Goal: Check status: Check status

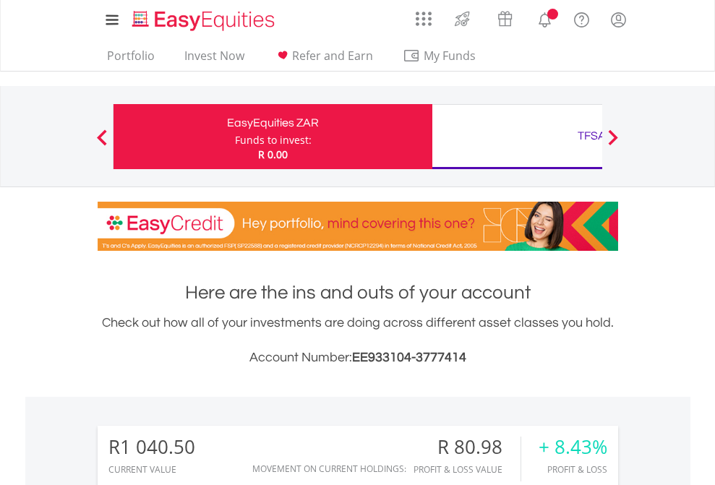
scroll to position [139, 227]
click at [235, 137] on div "Funds to invest:" at bounding box center [273, 140] width 77 height 14
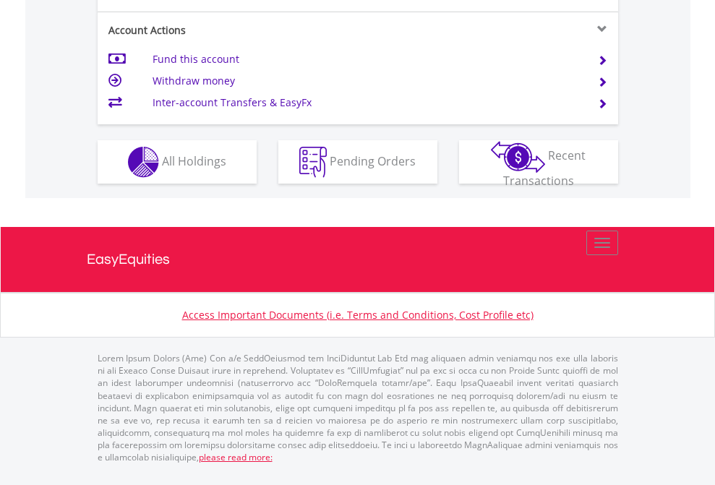
scroll to position [1385, 0]
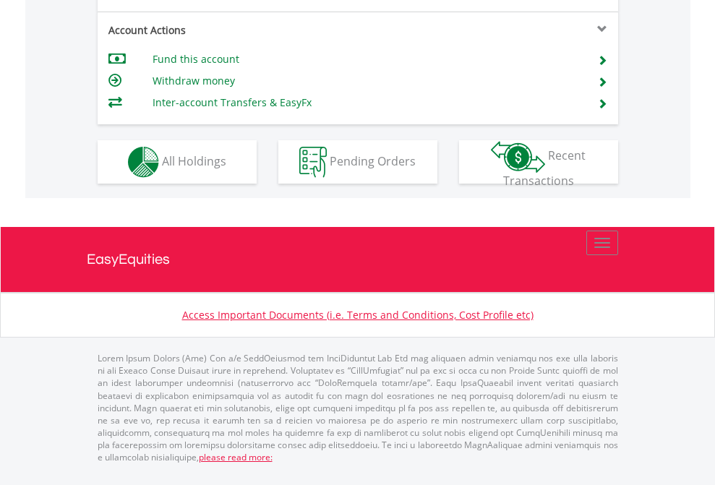
scroll to position [1356, 0]
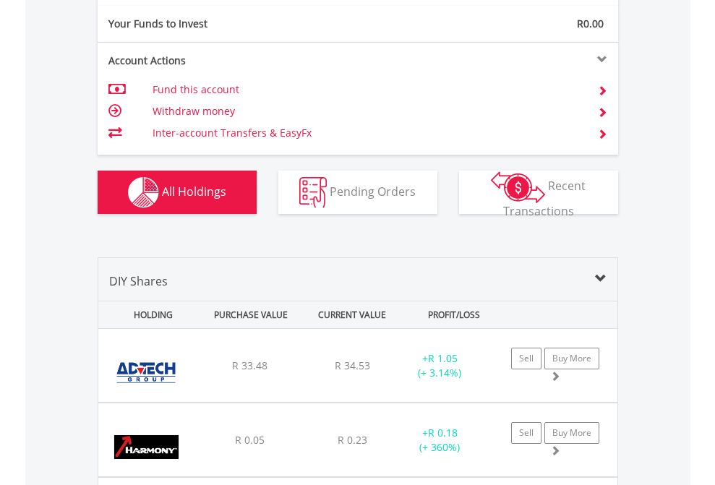
scroll to position [1607, 0]
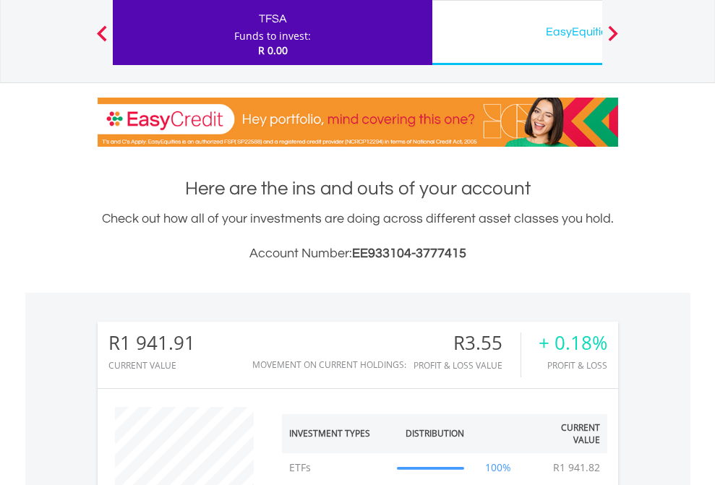
scroll to position [139, 227]
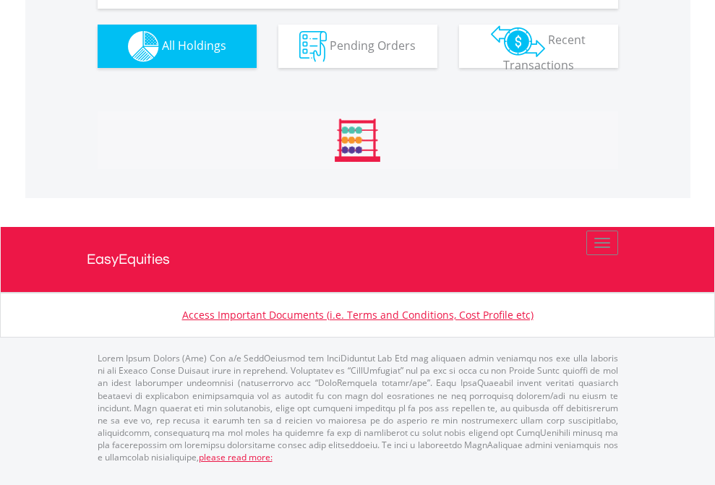
scroll to position [1636, 0]
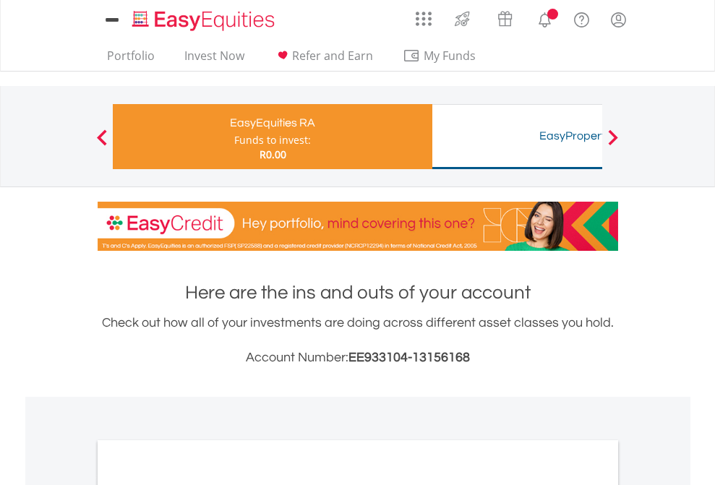
scroll to position [868, 0]
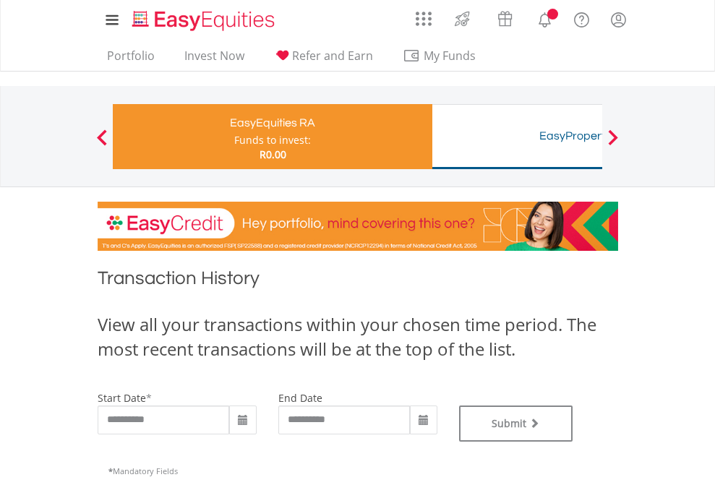
type input "**********"
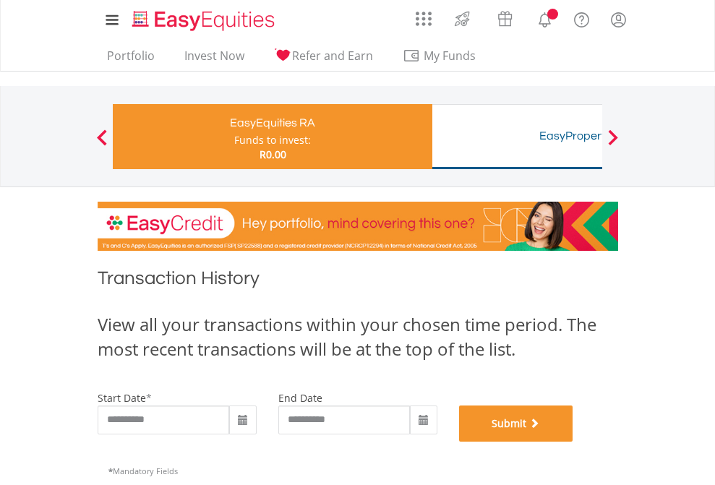
click at [573, 441] on button "Submit" at bounding box center [516, 423] width 114 height 36
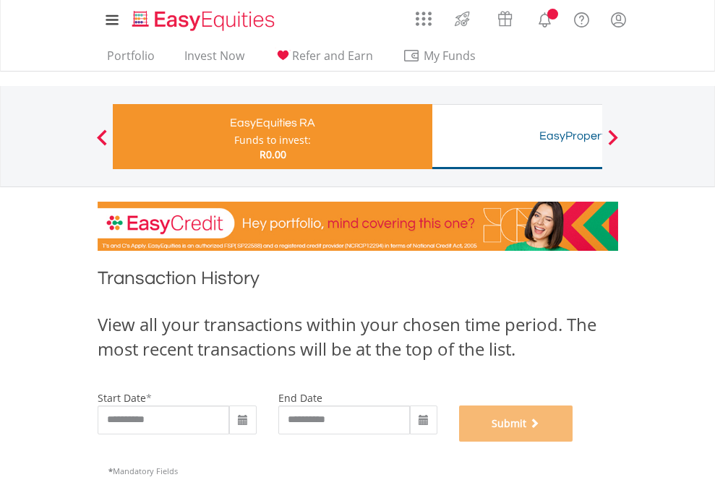
scroll to position [586, 0]
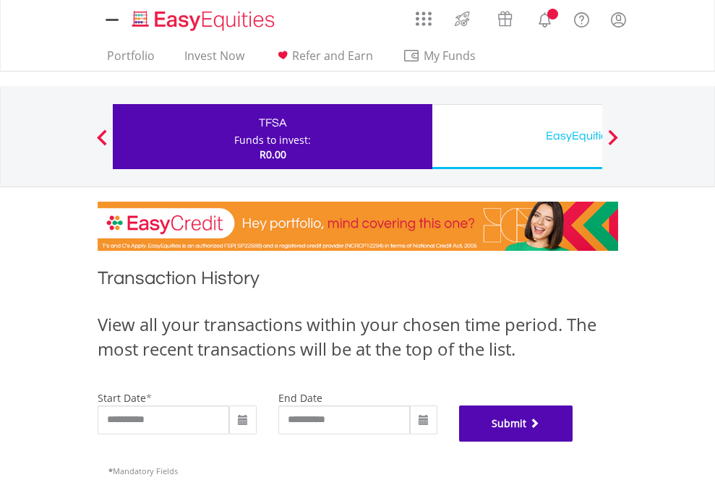
click at [573, 441] on button "Submit" at bounding box center [516, 423] width 114 height 36
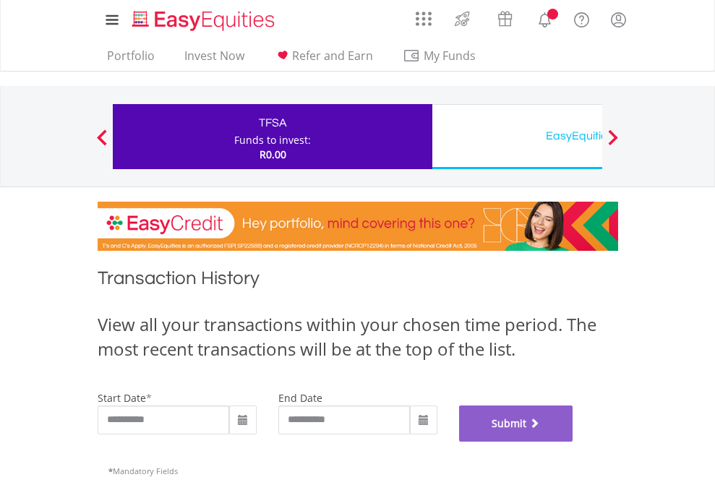
scroll to position [586, 0]
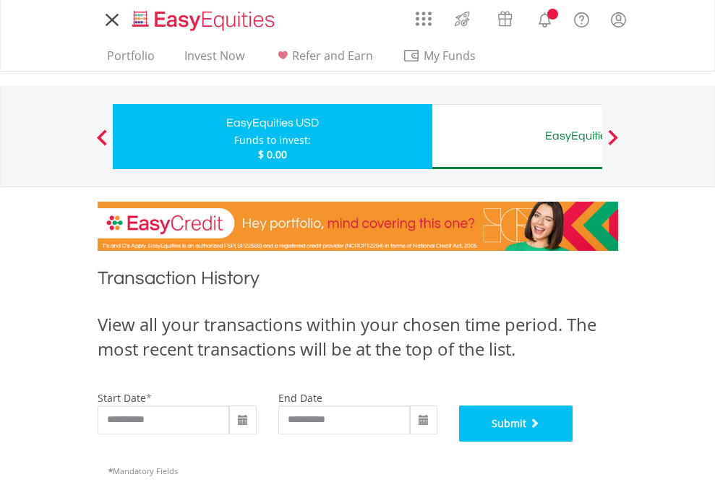
click at [573, 441] on button "Submit" at bounding box center [516, 423] width 114 height 36
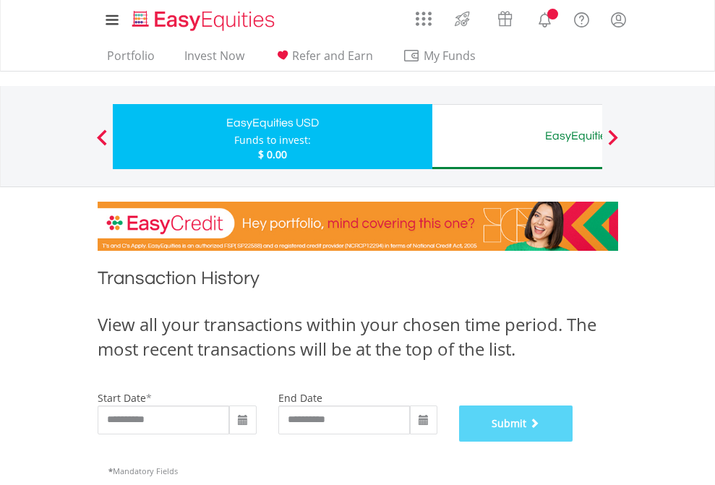
scroll to position [586, 0]
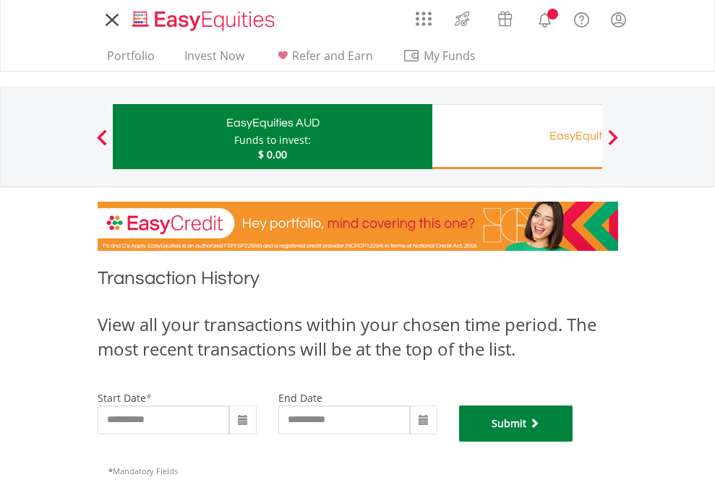
click at [573, 441] on button "Submit" at bounding box center [516, 423] width 114 height 36
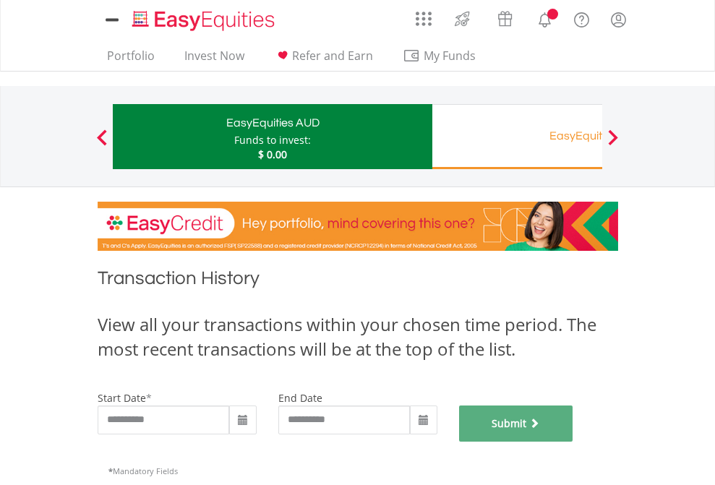
scroll to position [586, 0]
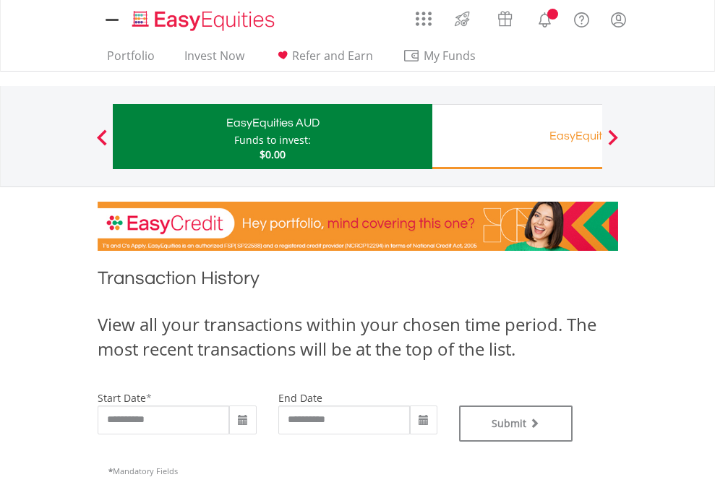
click at [517, 137] on div "EasyEquities RA" at bounding box center [591, 136] width 301 height 20
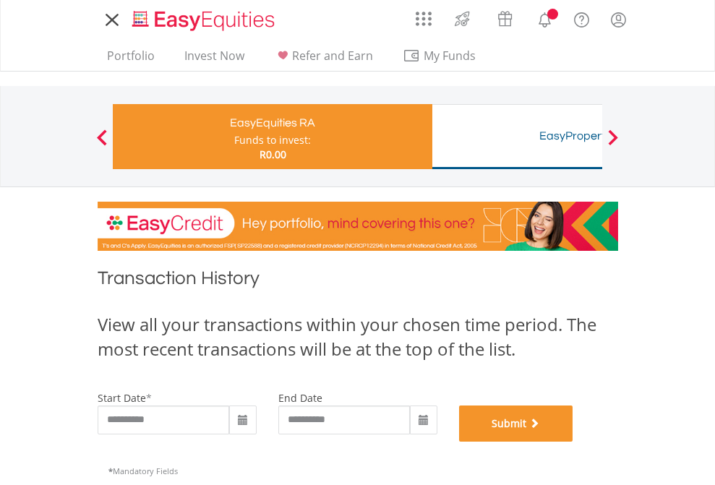
click at [573, 441] on button "Submit" at bounding box center [516, 423] width 114 height 36
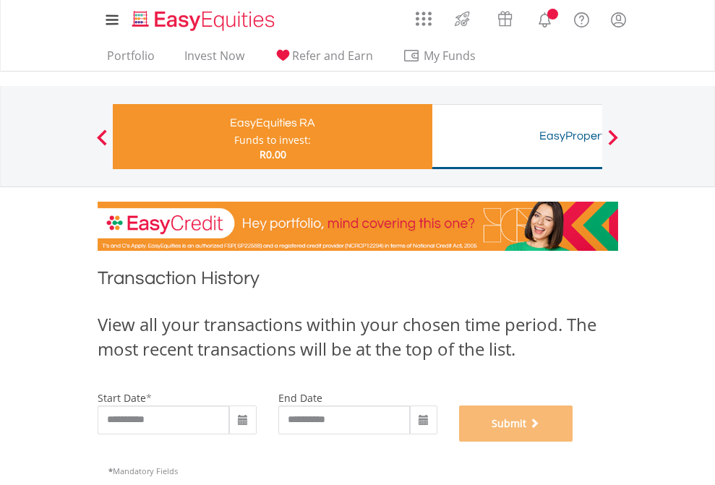
scroll to position [586, 0]
